Goal: Find specific page/section: Find specific page/section

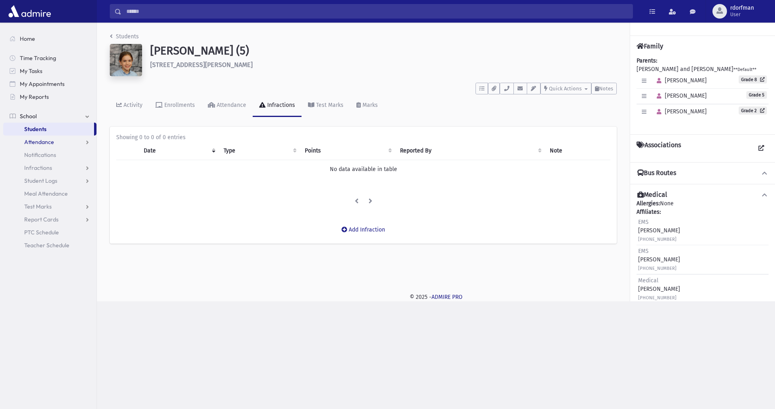
click at [36, 140] on span "Attendance" at bounding box center [39, 142] width 30 height 7
click at [42, 155] on span "Entry" at bounding box center [38, 154] width 14 height 7
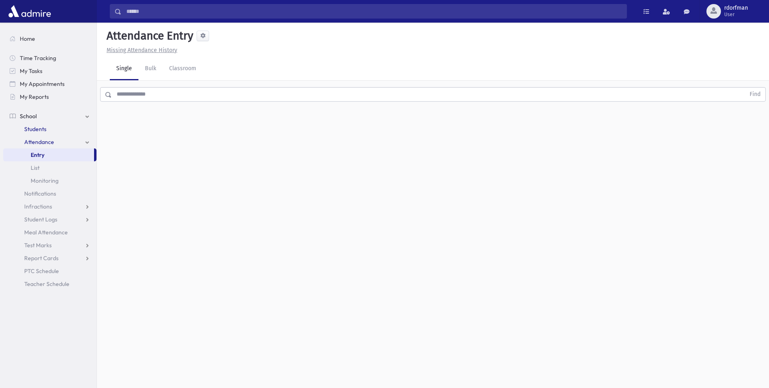
click at [31, 128] on span "Students" at bounding box center [35, 129] width 22 height 7
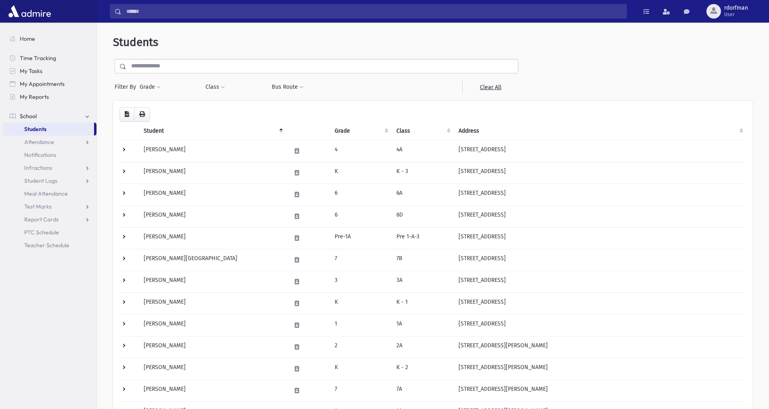
click at [170, 66] on input "text" at bounding box center [322, 66] width 392 height 15
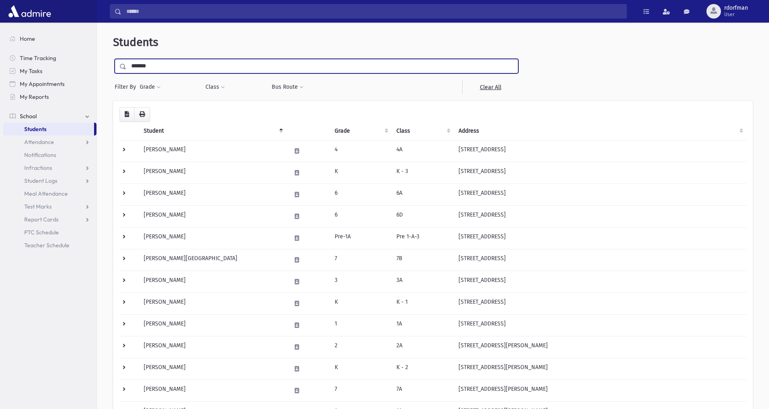
type input "*******"
click at [113, 59] on input "submit" at bounding box center [124, 64] width 23 height 11
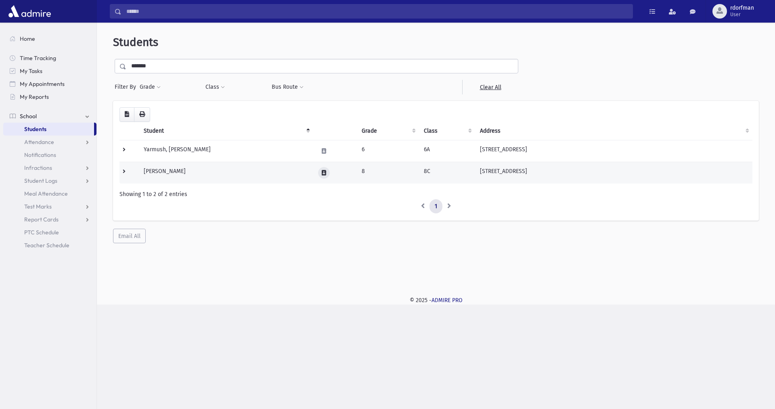
click at [326, 172] on icon at bounding box center [324, 172] width 4 height 5
click at [346, 174] on icon "button" at bounding box center [345, 172] width 6 height 5
